Goal: Check status: Check status

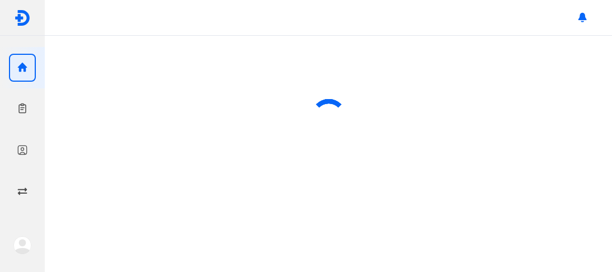
click at [22, 150] on use "button" at bounding box center [23, 151] width 10 height 10
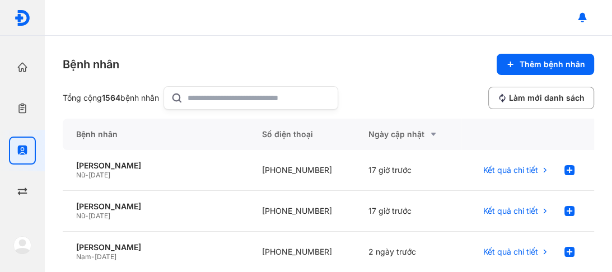
click at [204, 98] on input "text" at bounding box center [259, 98] width 143 height 22
type input "*********"
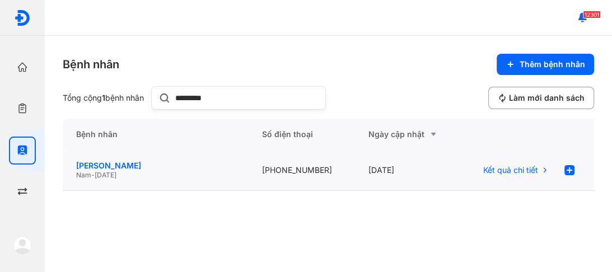
click at [96, 169] on div "[PERSON_NAME]" at bounding box center [155, 166] width 159 height 10
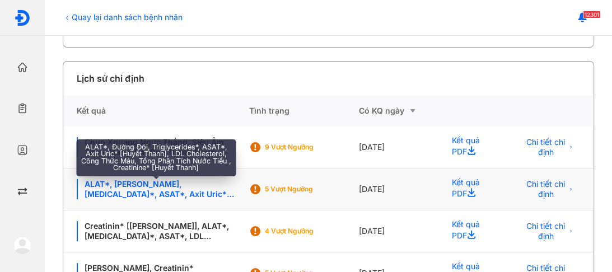
scroll to position [244, 0]
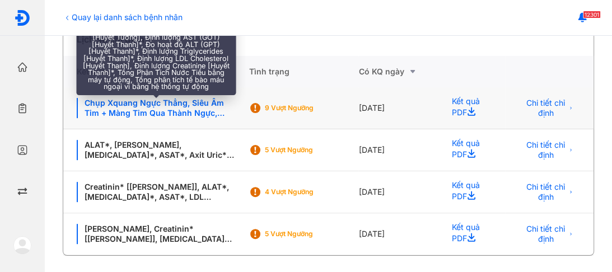
click at [139, 110] on div "Chụp Xquang Ngực Thẳng, Siêu Âm Tim + Màng Tim Qua Thành Ngực, Siêu Âm Doppler …" at bounding box center [156, 108] width 159 height 20
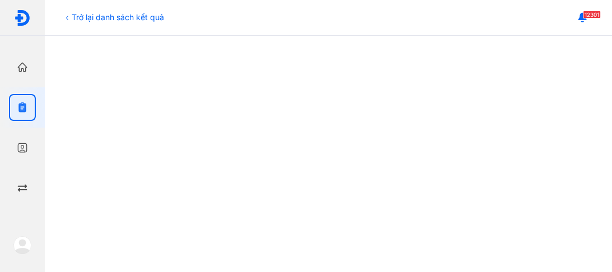
scroll to position [538, 0]
